Goal: Task Accomplishment & Management: Manage account settings

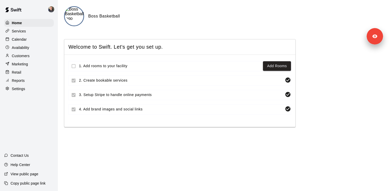
click at [25, 91] on div "Settings" at bounding box center [29, 89] width 50 height 8
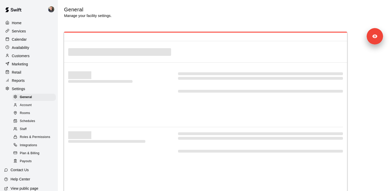
select select "**"
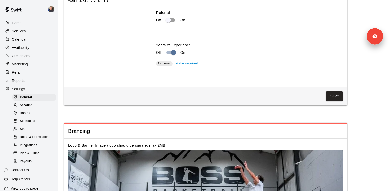
scroll to position [1058, 0]
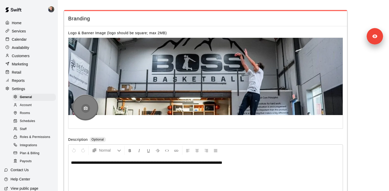
click at [86, 107] on icon "button" at bounding box center [86, 109] width 4 height 4
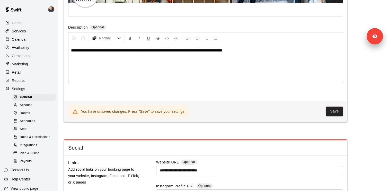
scroll to position [1161, 0]
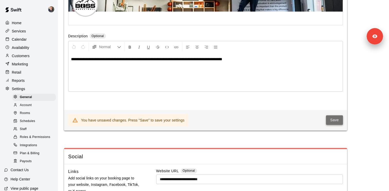
click at [334, 118] on button "Save" at bounding box center [334, 120] width 17 height 10
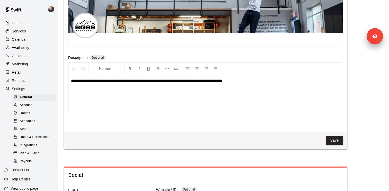
scroll to position [1135, 0]
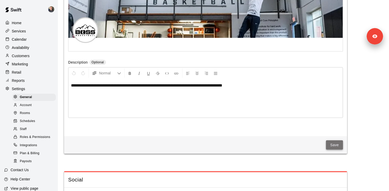
click at [334, 143] on button "Save" at bounding box center [334, 145] width 17 height 10
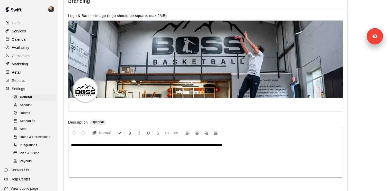
scroll to position [1272, 0]
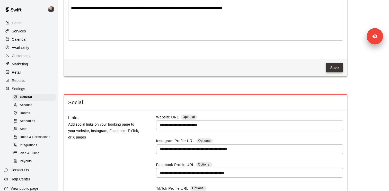
click at [333, 68] on button "Save" at bounding box center [334, 68] width 17 height 10
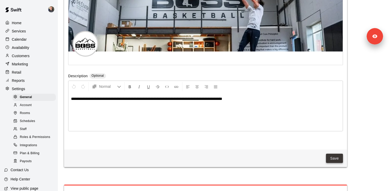
scroll to position [1182, 0]
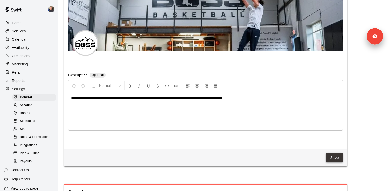
click at [333, 154] on button "Save" at bounding box center [334, 158] width 17 height 10
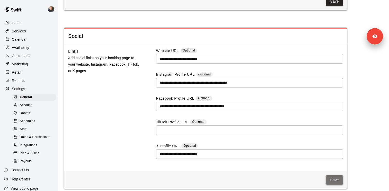
click at [335, 175] on button "Save" at bounding box center [334, 180] width 17 height 10
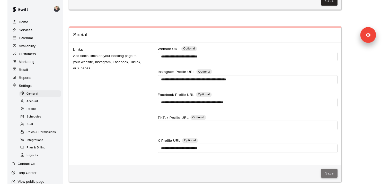
scroll to position [1338, 0]
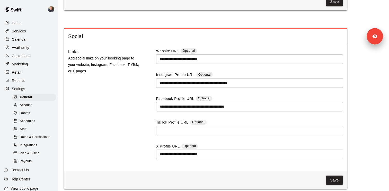
click at [24, 183] on p "View public page" at bounding box center [25, 188] width 28 height 5
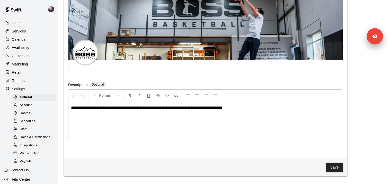
scroll to position [1170, 0]
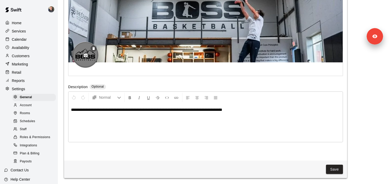
click at [85, 53] on icon "button" at bounding box center [85, 55] width 5 height 5
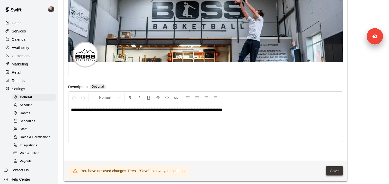
click at [332, 166] on button "Save" at bounding box center [334, 171] width 17 height 10
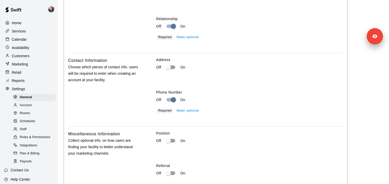
scroll to position [1038, 0]
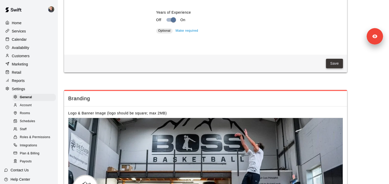
click at [328, 59] on button "Save" at bounding box center [334, 64] width 17 height 10
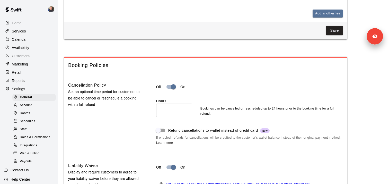
scroll to position [341, 0]
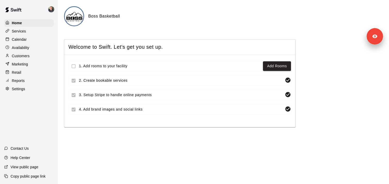
click at [22, 88] on p "Settings" at bounding box center [18, 88] width 13 height 5
select select "**"
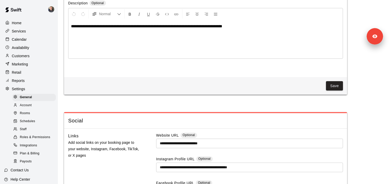
scroll to position [1136, 0]
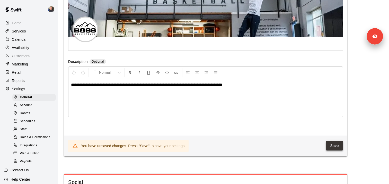
click at [335, 142] on button "Save" at bounding box center [334, 146] width 17 height 10
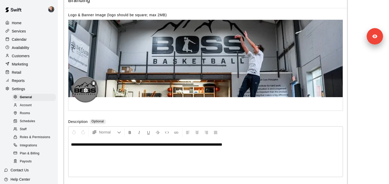
click at [80, 86] on div at bounding box center [86, 89] width 26 height 26
click at [89, 86] on button "button" at bounding box center [85, 90] width 9 height 9
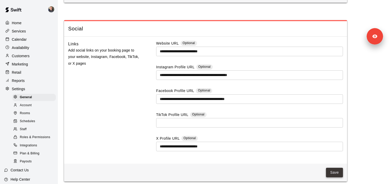
scroll to position [1348, 0]
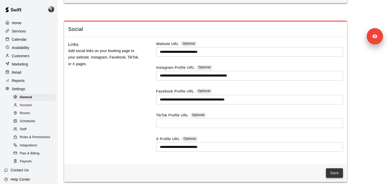
click at [337, 168] on button "Save" at bounding box center [334, 173] width 17 height 10
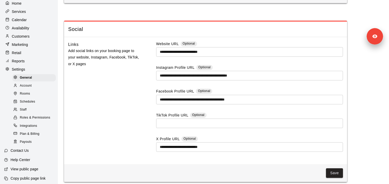
scroll to position [19, 0]
click at [29, 176] on p "Copy public page link" at bounding box center [28, 178] width 35 height 5
